Goal: Entertainment & Leisure: Consume media (video, audio)

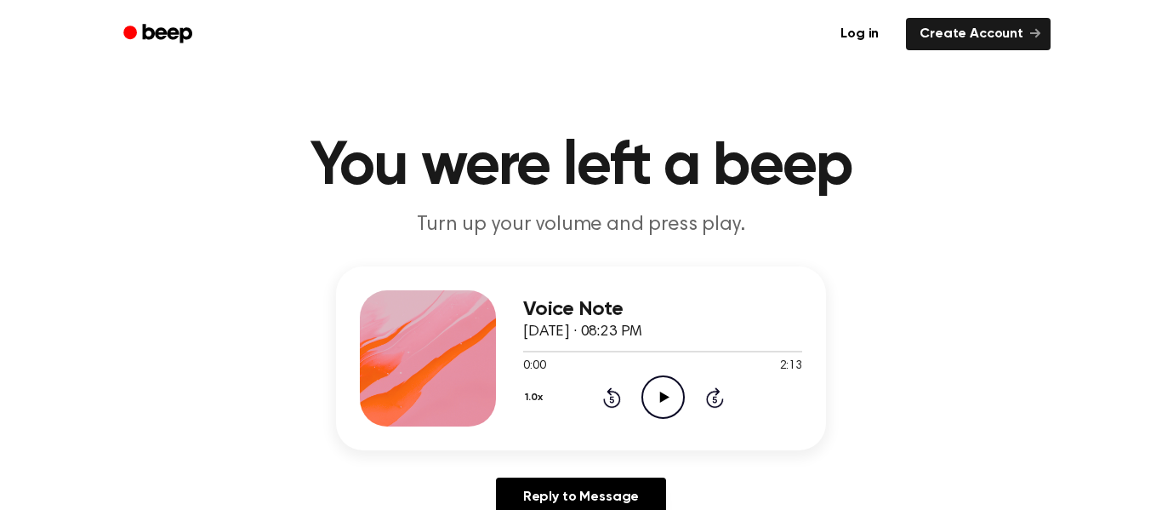
click at [661, 405] on icon "Play Audio" at bounding box center [663, 396] width 43 height 43
click at [621, 402] on div "1.0x Rewind 5 seconds Pause Audio Skip 5 seconds" at bounding box center [662, 396] width 279 height 43
click at [612, 399] on icon at bounding box center [611, 399] width 4 height 7
click at [612, 400] on icon "Rewind 5 seconds" at bounding box center [611, 397] width 19 height 22
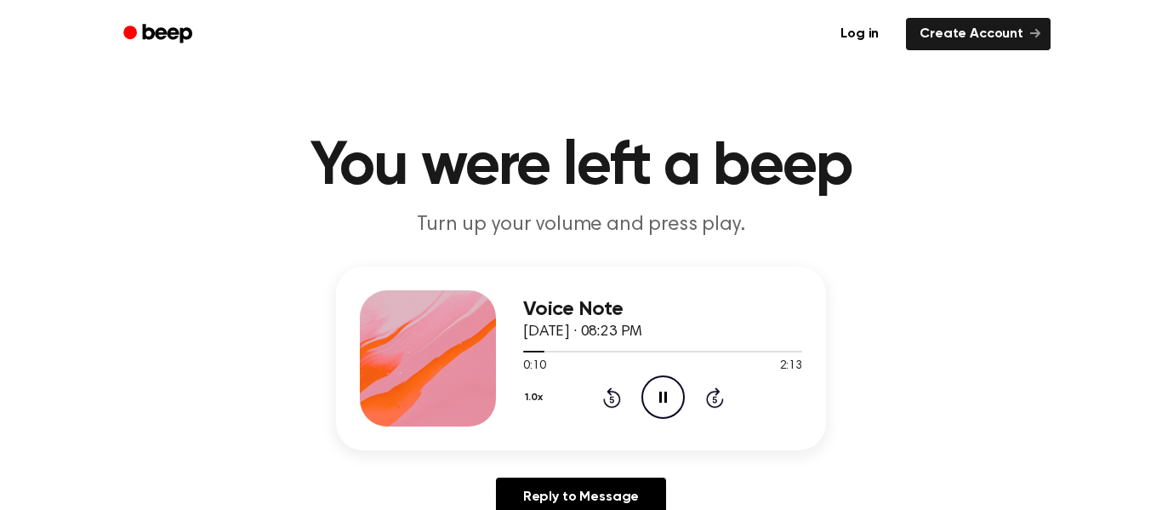
click at [612, 399] on icon at bounding box center [611, 399] width 4 height 7
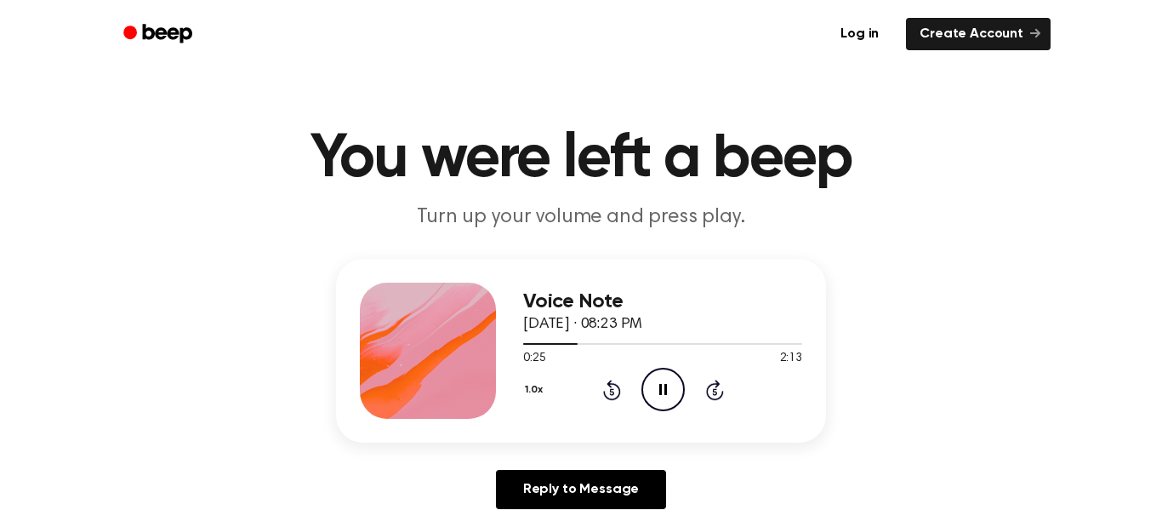
click at [611, 391] on icon at bounding box center [611, 391] width 4 height 7
click at [603, 390] on icon "Rewind 5 seconds" at bounding box center [611, 390] width 19 height 22
click at [612, 391] on icon at bounding box center [611, 391] width 4 height 7
click at [606, 395] on icon at bounding box center [612, 389] width 18 height 20
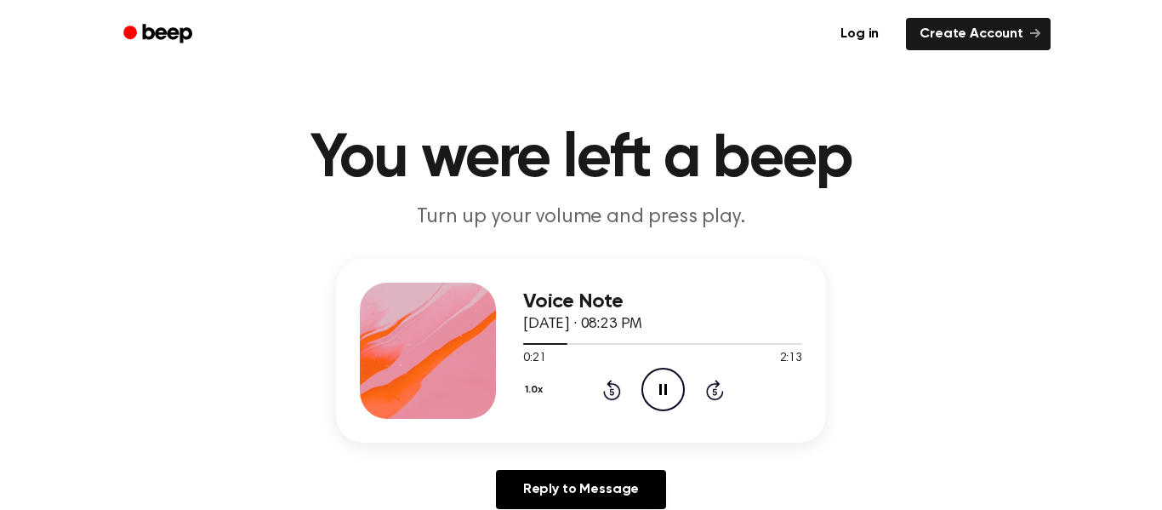
click at [607, 385] on icon at bounding box center [612, 389] width 18 height 20
click at [985, 100] on main "You were left a beep Turn up your volume and press play. Voice Note [DATE] · 08…" at bounding box center [581, 516] width 1162 height 1049
